Goal: Navigation & Orientation: Find specific page/section

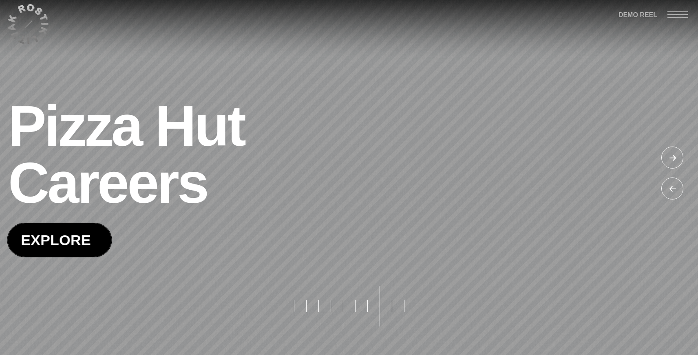
click at [66, 247] on span at bounding box center [60, 239] width 104 height 33
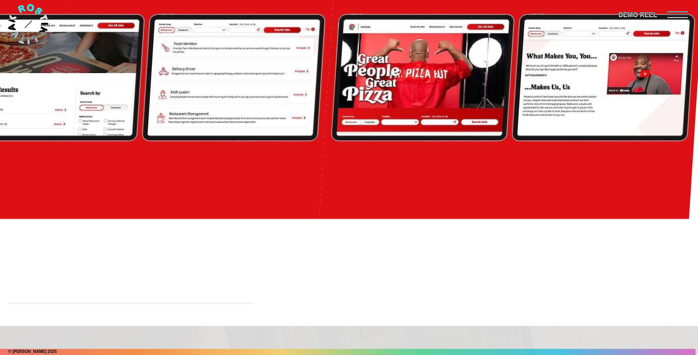
scroll to position [8998, 0]
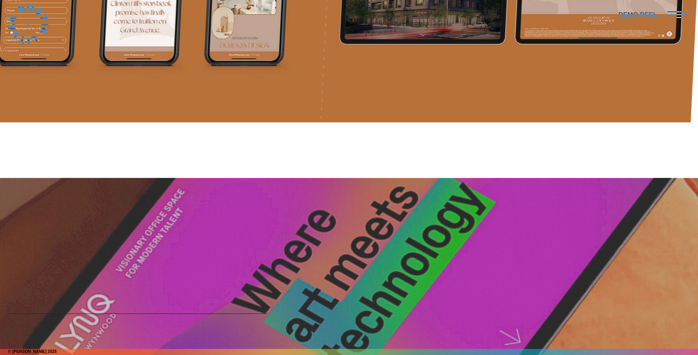
scroll to position [6406, 0]
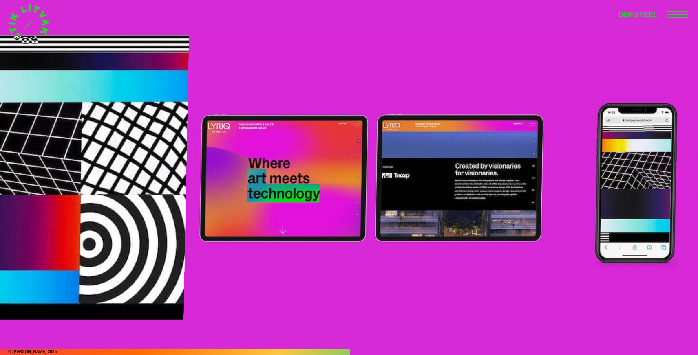
scroll to position [4025, 0]
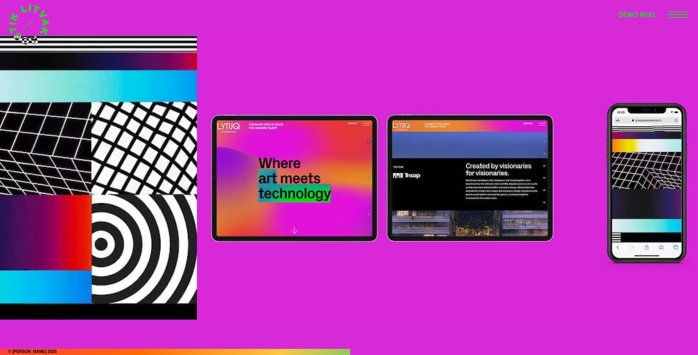
click at [320, 77] on img at bounding box center [382, 177] width 370 height 285
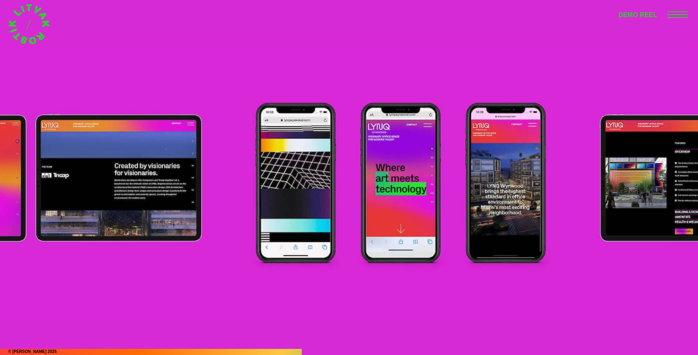
scroll to position [3482, 0]
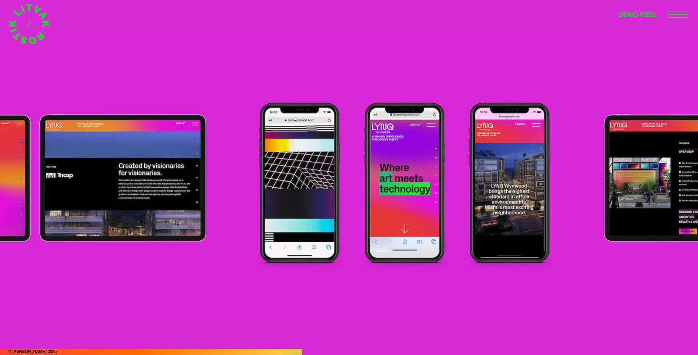
click at [383, 59] on img at bounding box center [405, 177] width 370 height 285
click at [288, 71] on img at bounding box center [405, 177] width 370 height 285
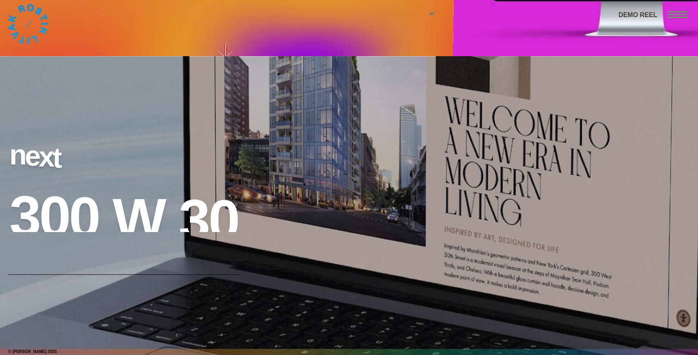
scroll to position [8180, 0]
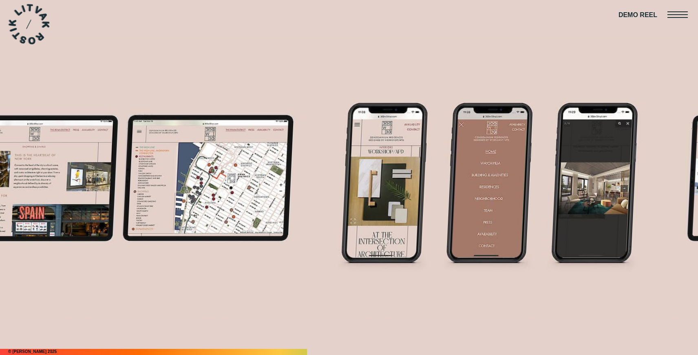
scroll to position [3682, 0]
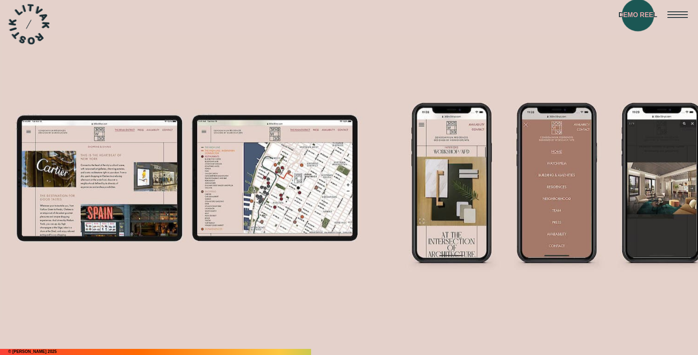
click at [638, 15] on span "DEMO REEL" at bounding box center [637, 15] width 39 height 11
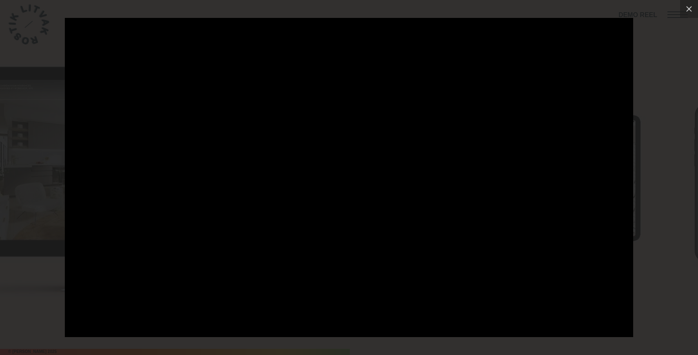
scroll to position [4136, 0]
click at [691, 8] on icon at bounding box center [689, 9] width 10 height 10
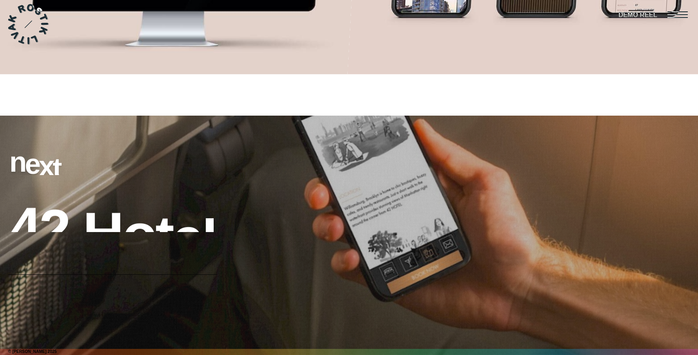
scroll to position [8408, 0]
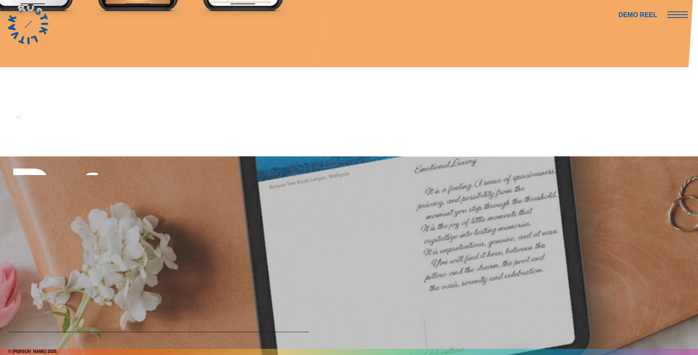
scroll to position [5562, 0]
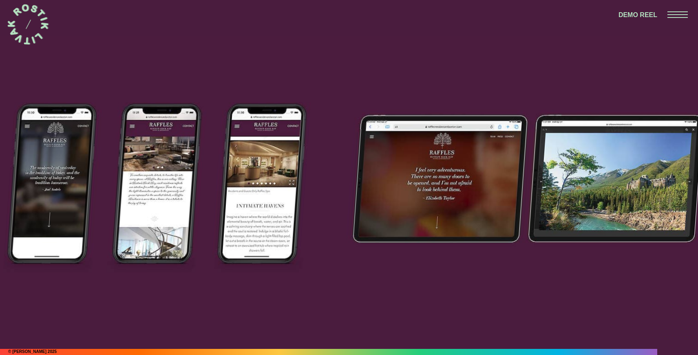
scroll to position [6121, 0]
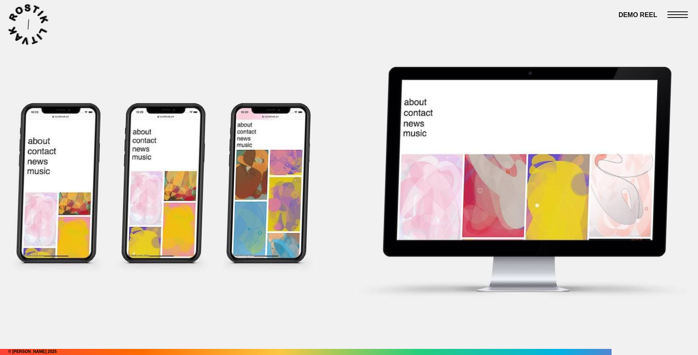
scroll to position [3950, 0]
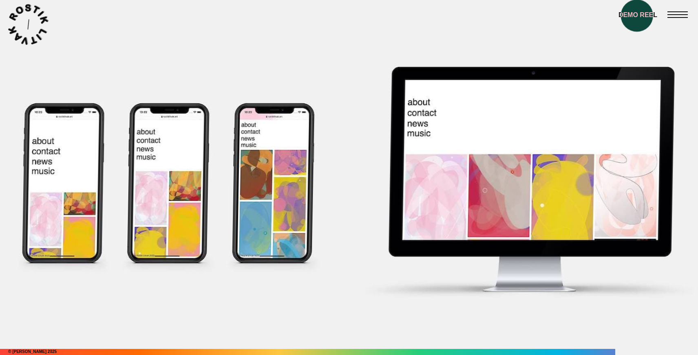
click at [632, 17] on span "DEMO REEL" at bounding box center [637, 15] width 39 height 11
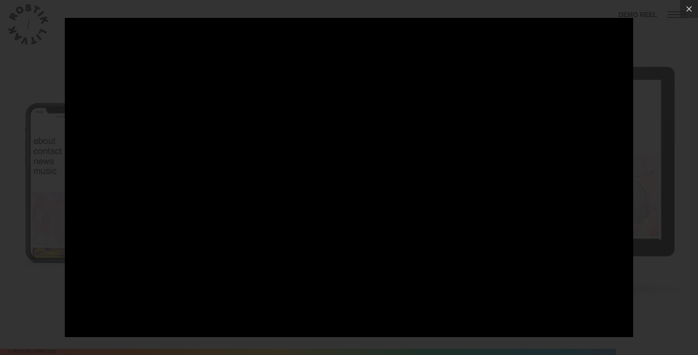
click at [14, 74] on div at bounding box center [349, 177] width 698 height 355
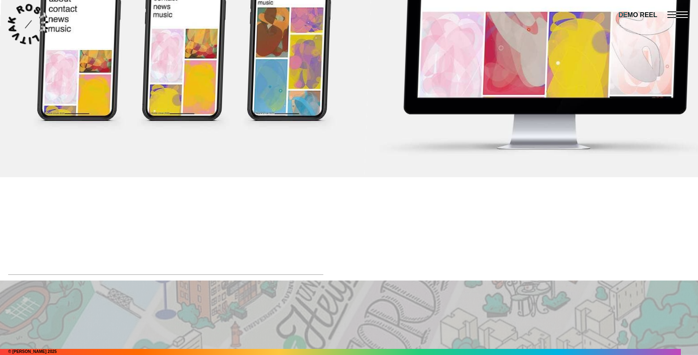
scroll to position [4603, 0]
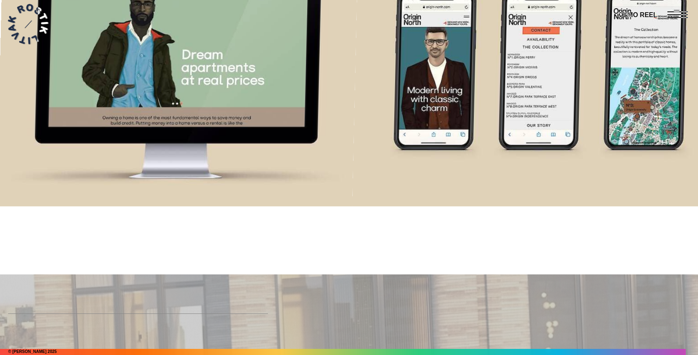
scroll to position [5602, 0]
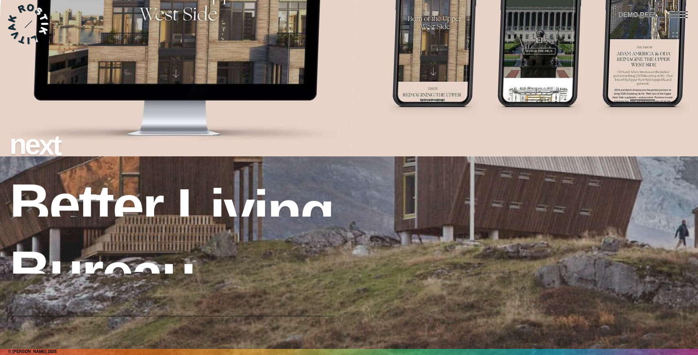
scroll to position [7058, 0]
